Goal: Information Seeking & Learning: Learn about a topic

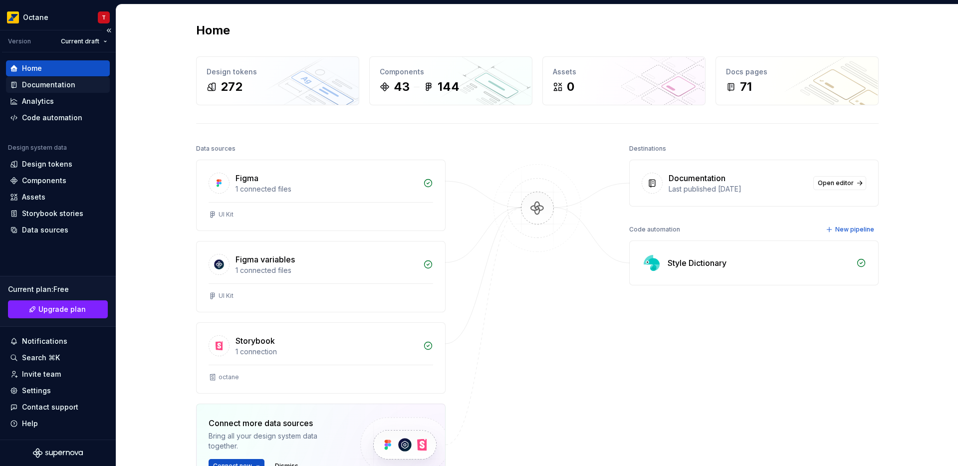
click at [50, 83] on div "Documentation" at bounding box center [48, 85] width 53 height 10
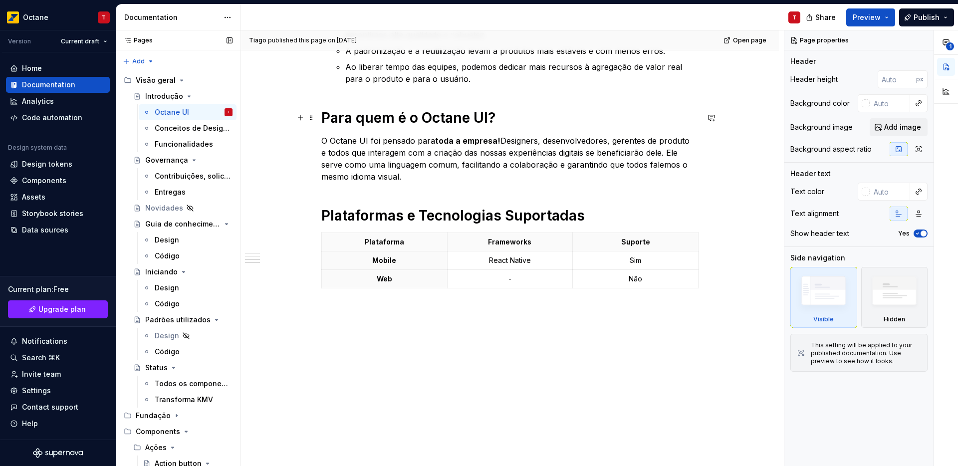
scroll to position [645, 0]
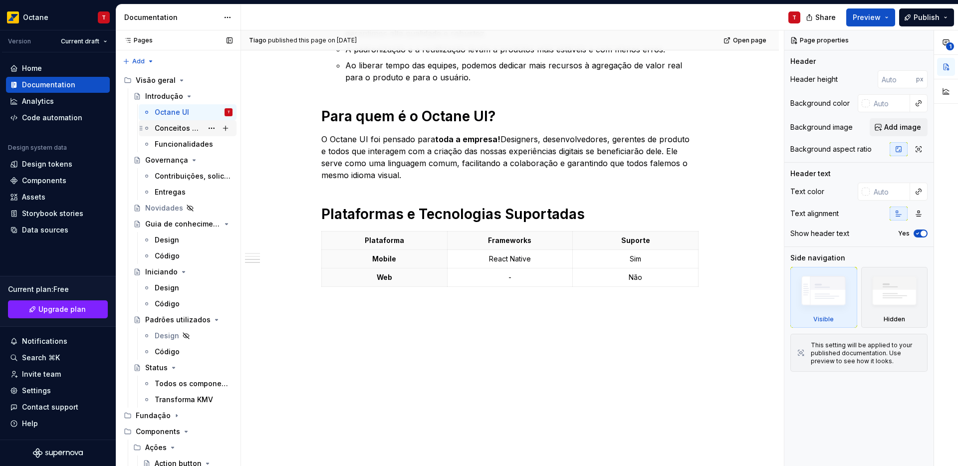
click at [179, 132] on div "Conceitos de Design System" at bounding box center [179, 128] width 48 height 10
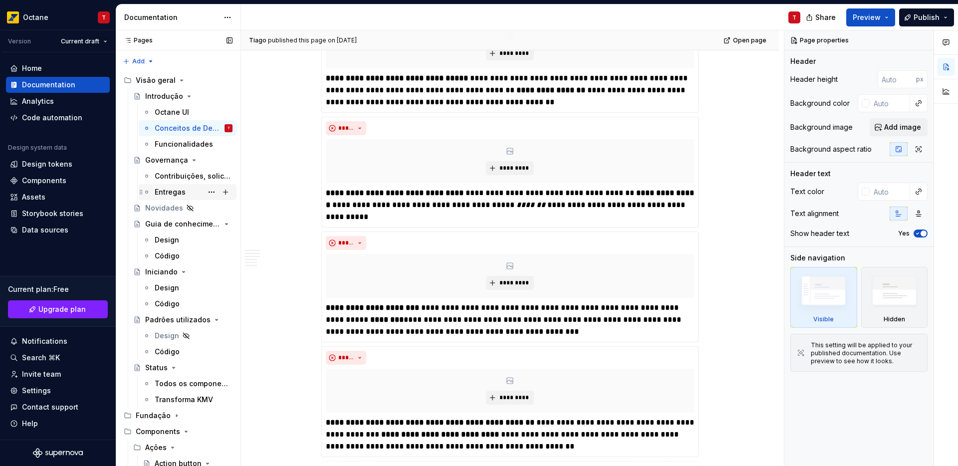
scroll to position [2836, 0]
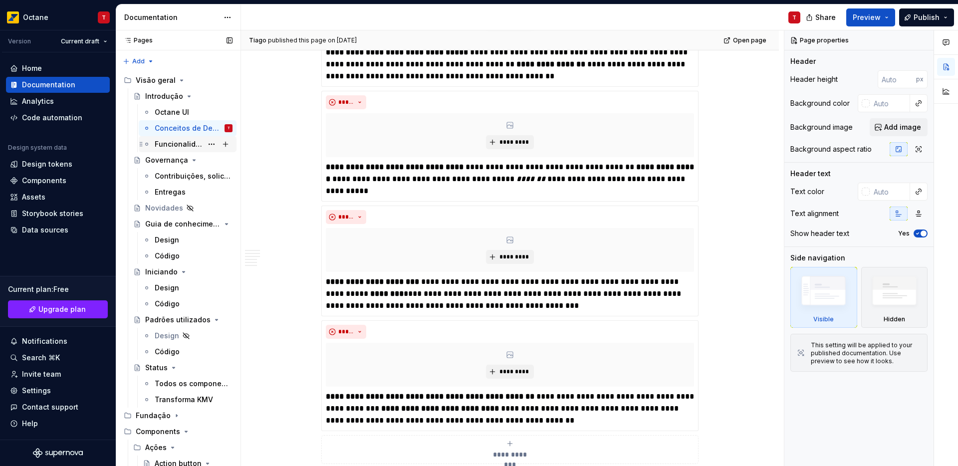
click at [176, 145] on div "Funcionalidades" at bounding box center [179, 144] width 48 height 10
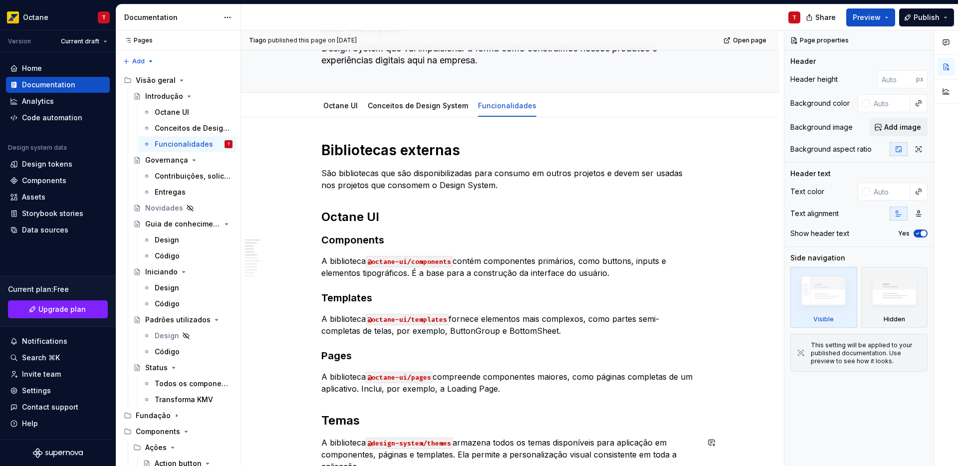
scroll to position [13, 0]
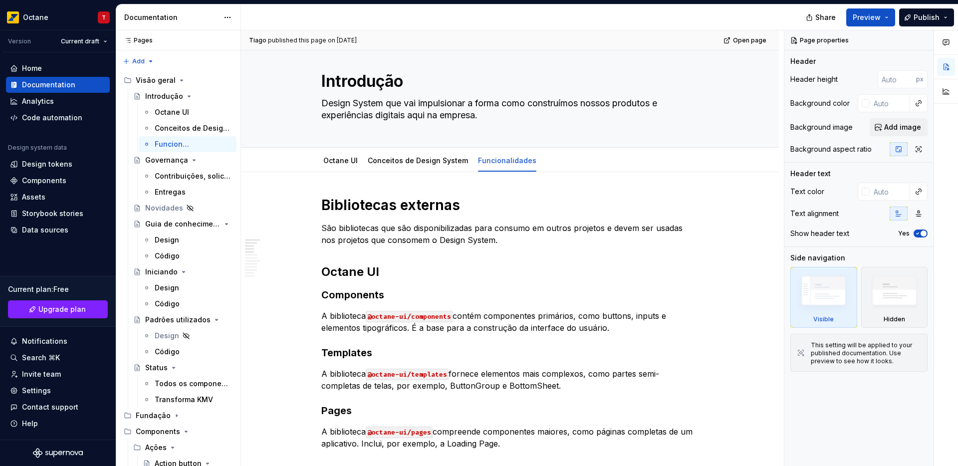
type textarea "*"
